Goal: Transaction & Acquisition: Purchase product/service

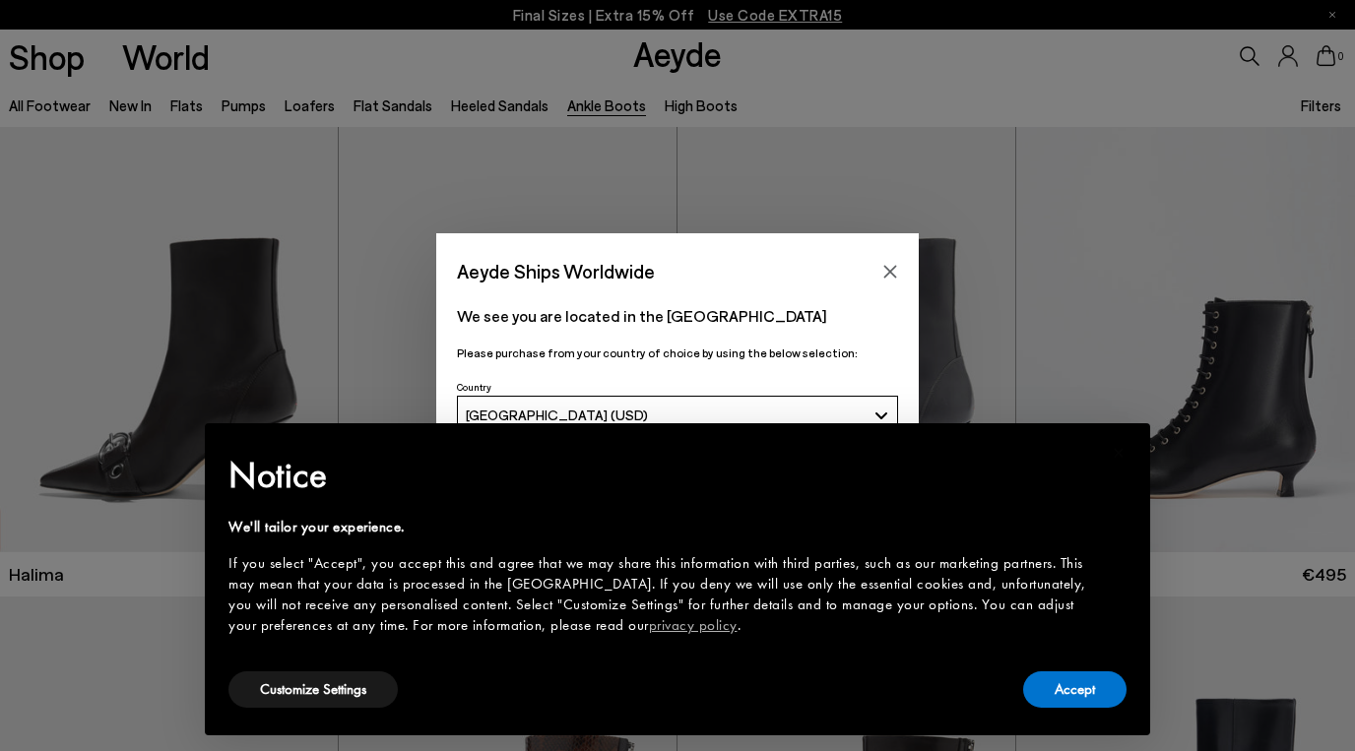
click at [287, 183] on div "Aeyde Ships Worldwide We see you are located in the [GEOGRAPHIC_DATA] Please pu…" at bounding box center [677, 375] width 1355 height 751
click at [1058, 694] on button "Accept" at bounding box center [1074, 689] width 103 height 36
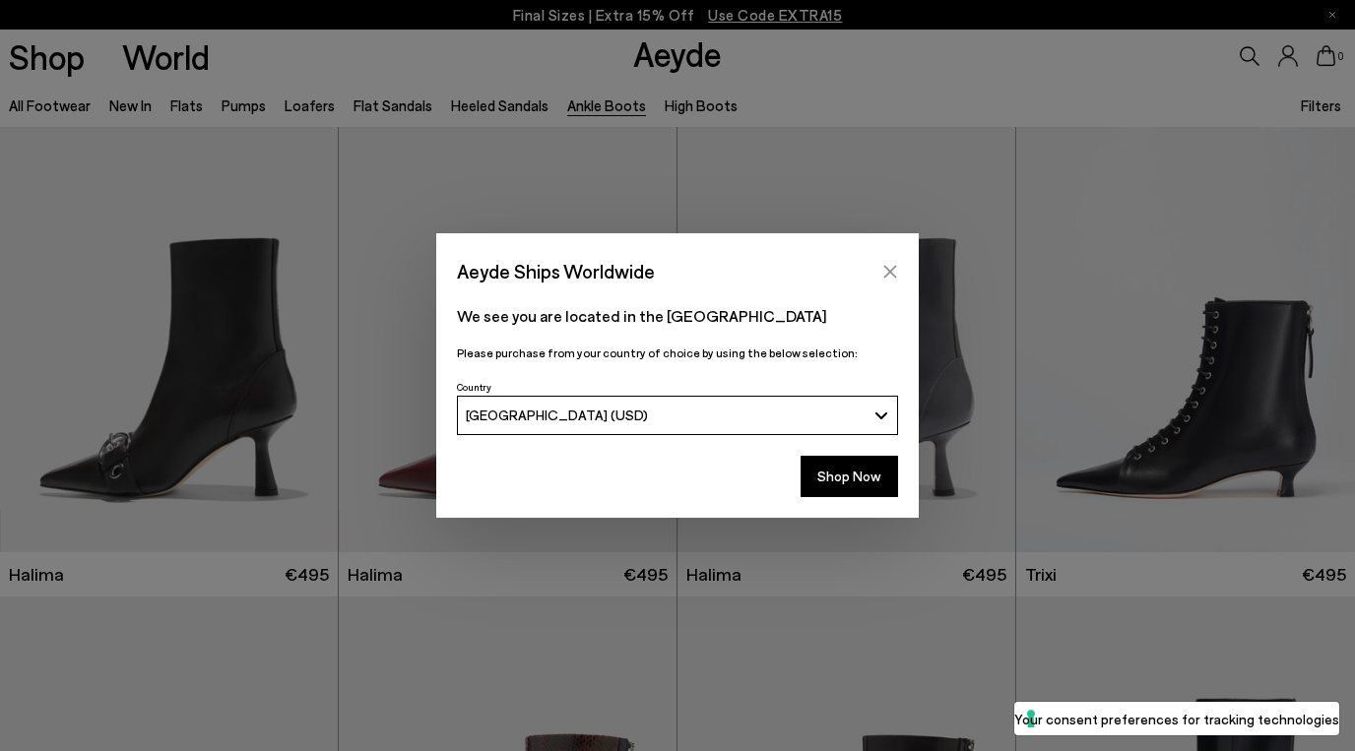
click at [889, 274] on icon "Close" at bounding box center [890, 272] width 16 height 16
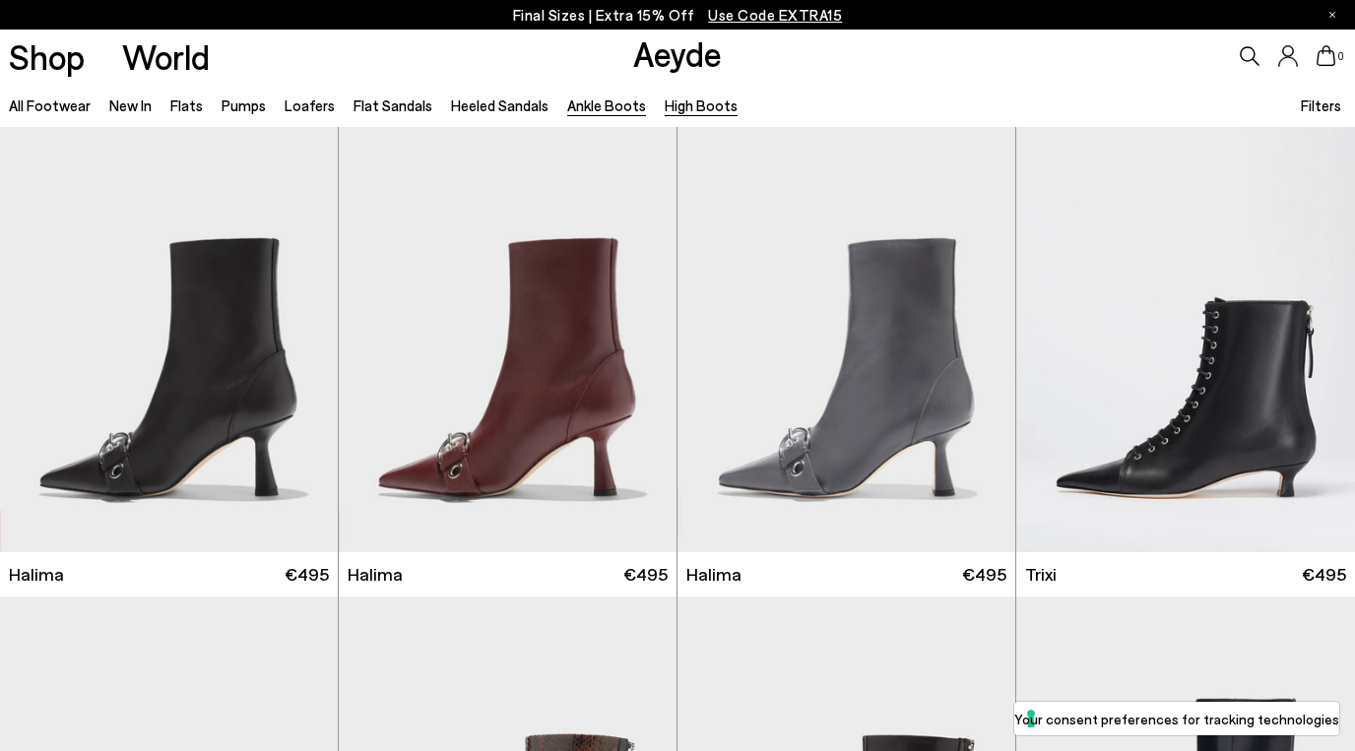
click at [701, 104] on link "High Boots" at bounding box center [701, 105] width 73 height 18
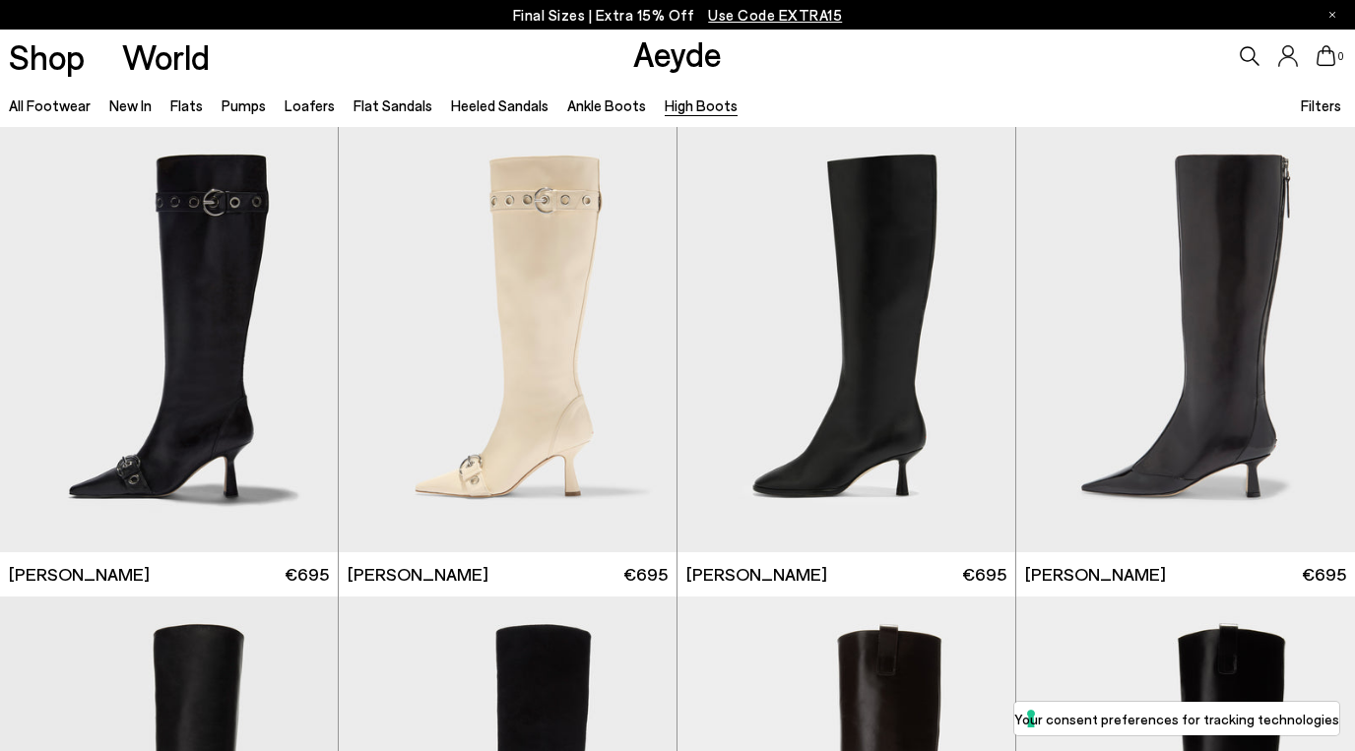
click at [1306, 106] on span "Filters" at bounding box center [1321, 105] width 40 height 18
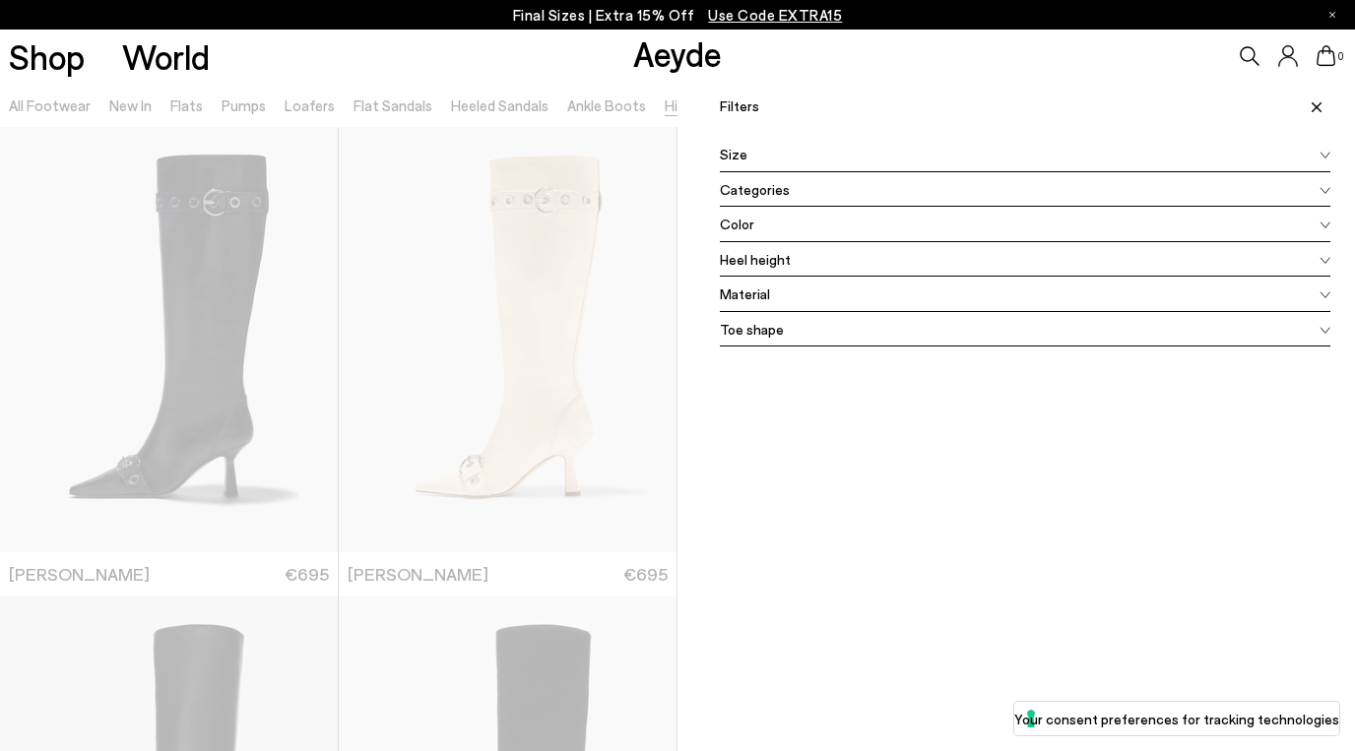
click at [1228, 224] on div "Color" at bounding box center [1025, 224] width 610 height 35
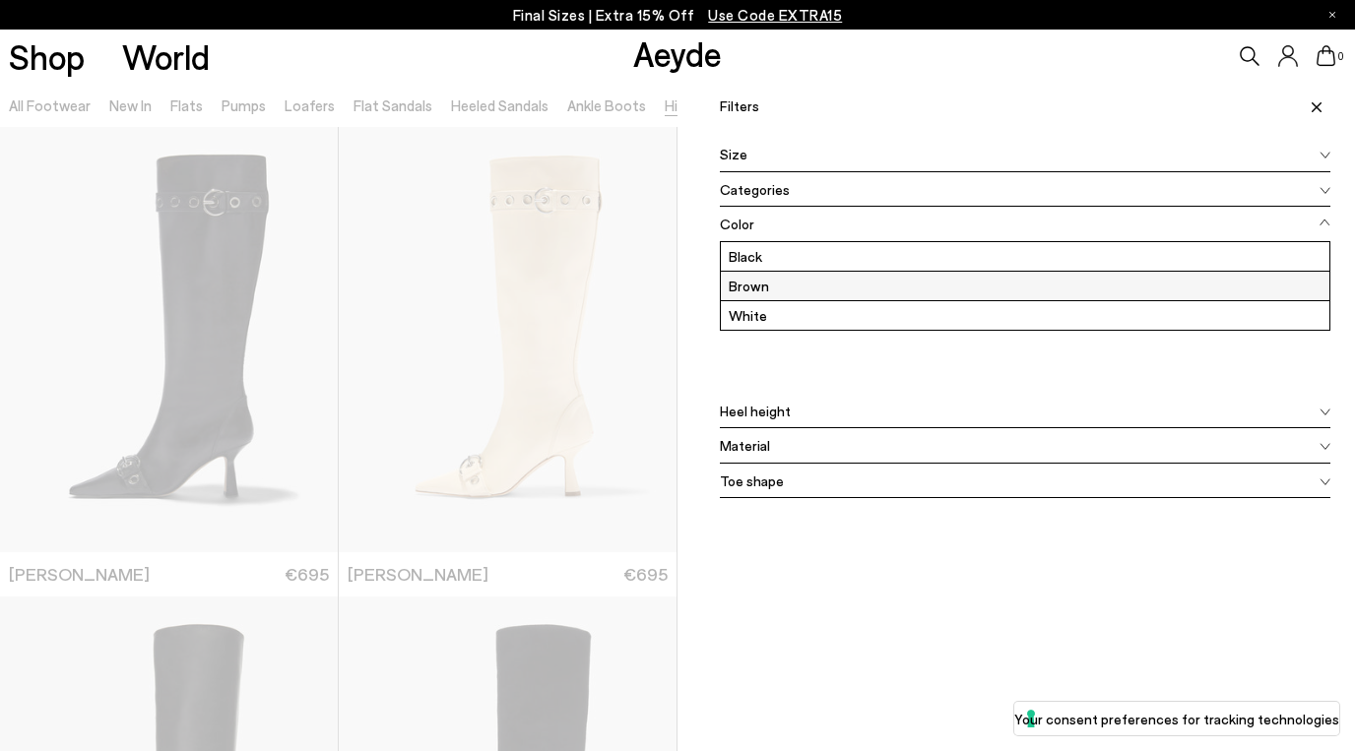
click at [1196, 290] on label "Brown" at bounding box center [1025, 286] width 608 height 29
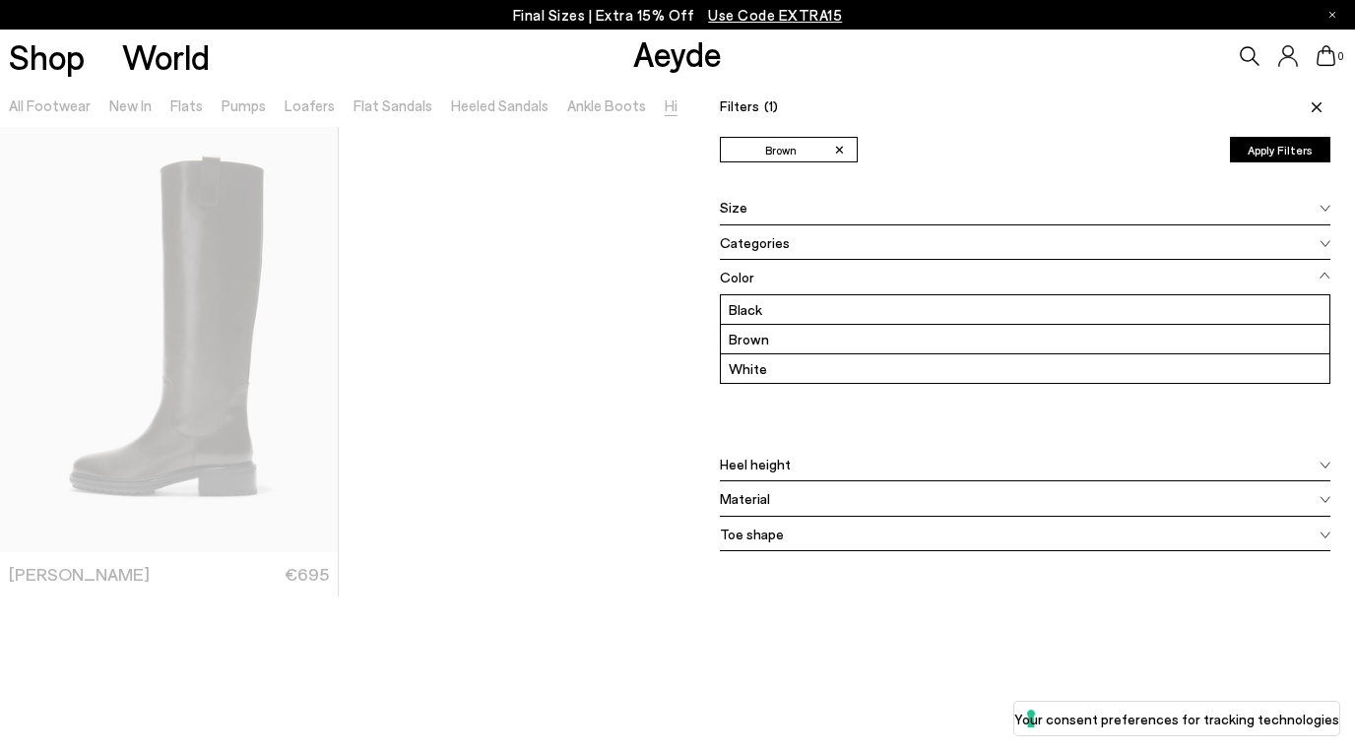
click at [1289, 146] on button "Apply Filters" at bounding box center [1280, 150] width 100 height 26
